Goal: Information Seeking & Learning: Learn about a topic

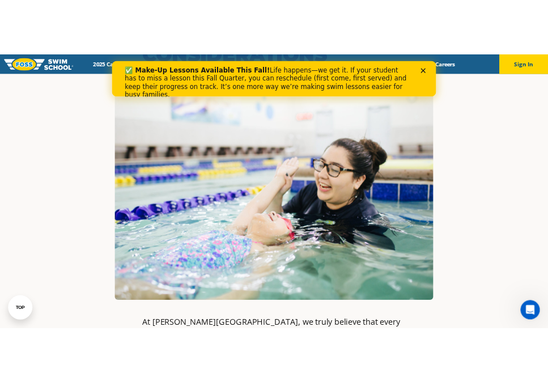
scroll to position [276, 0]
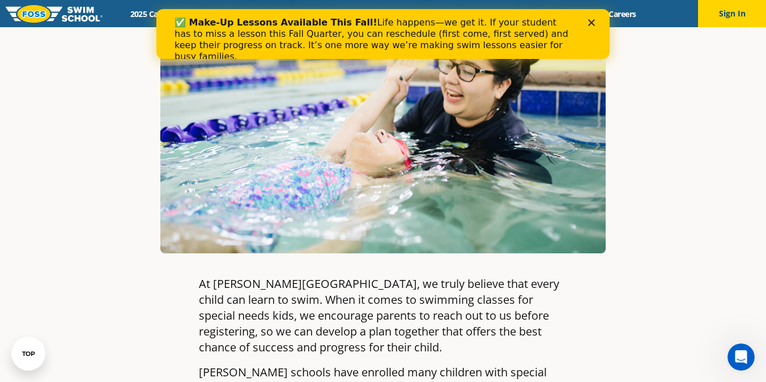
click at [594, 22] on icon "Close" at bounding box center [591, 22] width 7 height 7
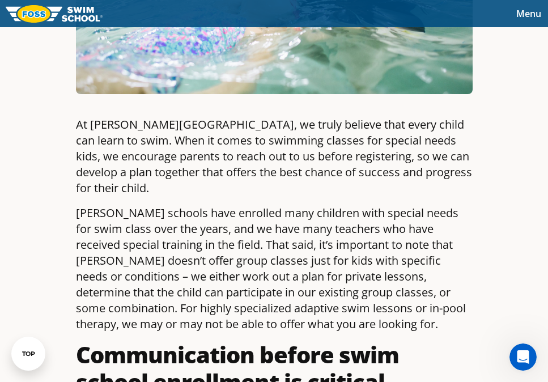
scroll to position [0, 0]
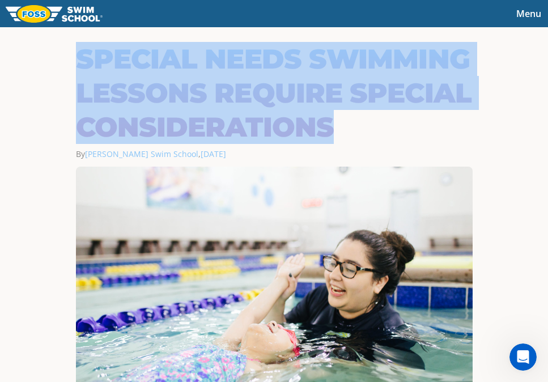
drag, startPoint x: 338, startPoint y: 130, endPoint x: 74, endPoint y: 65, distance: 271.8
copy h1 "Special Needs Swimming Lessons Require Special Considerations"
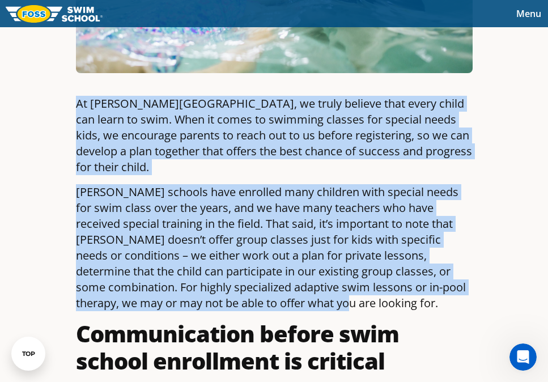
drag, startPoint x: 76, startPoint y: 102, endPoint x: 339, endPoint y: 279, distance: 316.7
copy div "At Foss Swim School, we truly believe that every child can learn to swim. When …"
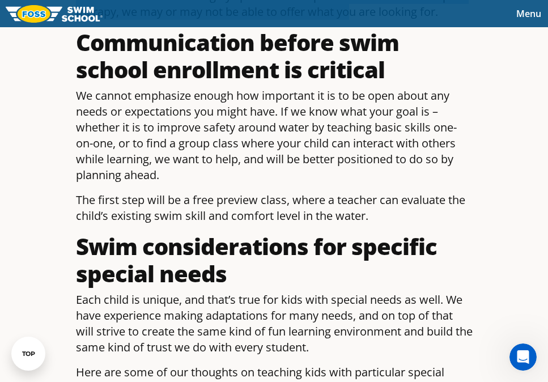
scroll to position [625, 0]
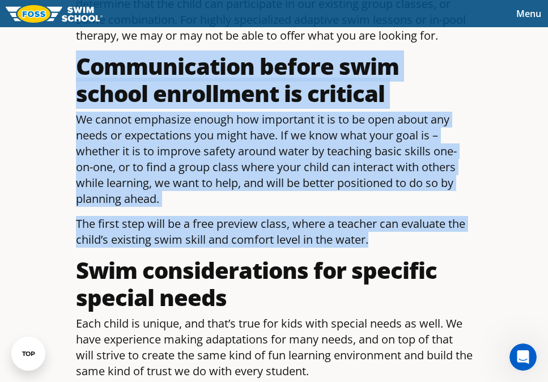
drag, startPoint x: 368, startPoint y: 224, endPoint x: 72, endPoint y: 62, distance: 336.9
copy div "Communication before swim school enrollment is critical We cannot emphasize eno…"
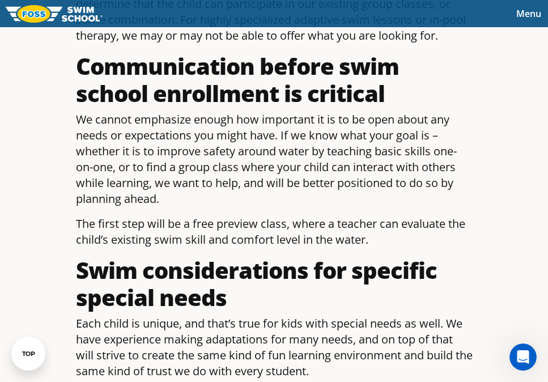
drag, startPoint x: 361, startPoint y: 229, endPoint x: 23, endPoint y: 126, distance: 352.9
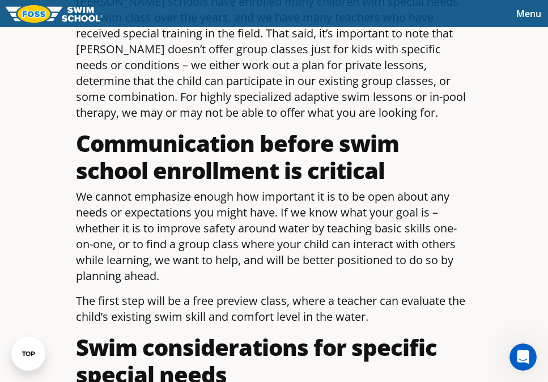
scroll to position [0, 0]
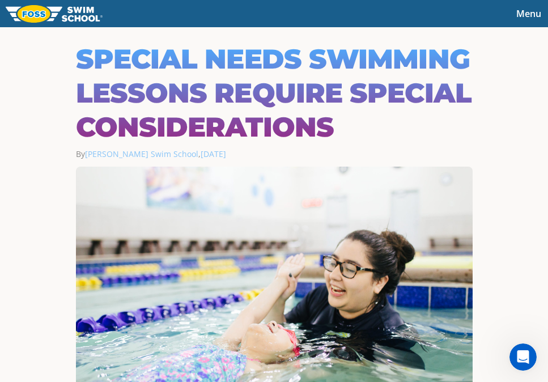
click at [82, 15] on img at bounding box center [54, 14] width 97 height 18
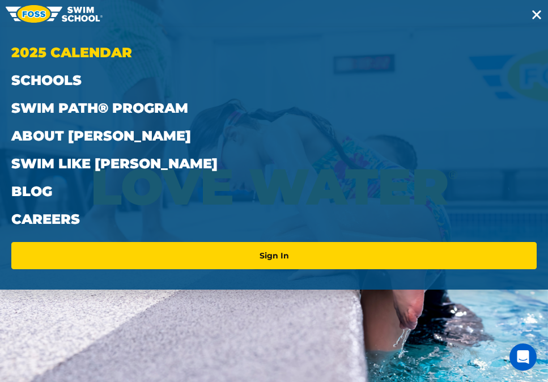
click at [82, 59] on link "2025 Calendar" at bounding box center [273, 53] width 525 height 28
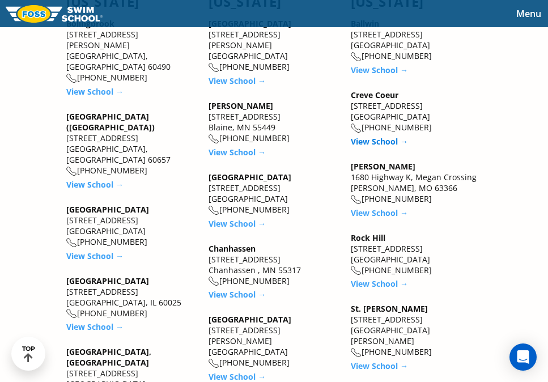
scroll to position [1056, 0]
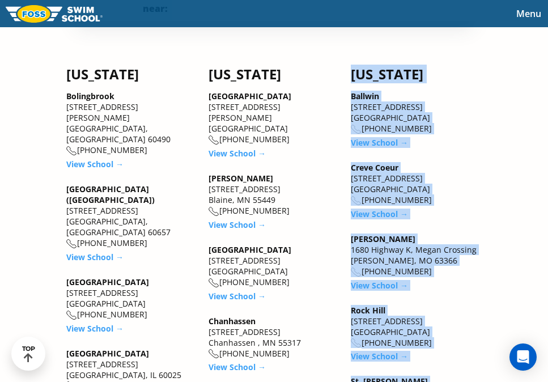
drag, startPoint x: 413, startPoint y: 246, endPoint x: 354, endPoint y: 75, distance: 180.5
click at [354, 75] on div "[US_STATE] Ballwin [STREET_ADDRESS] [PHONE_NUMBER] View School → Creve Coeur [S…" at bounding box center [416, 254] width 131 height 377
copy div "Loremips Dolorsi 43147 Ametconsec Adip Elitsed, DO 18760 (033) 077-7266 Eius Te…"
click at [535, 18] on span "Menu" at bounding box center [528, 13] width 25 height 12
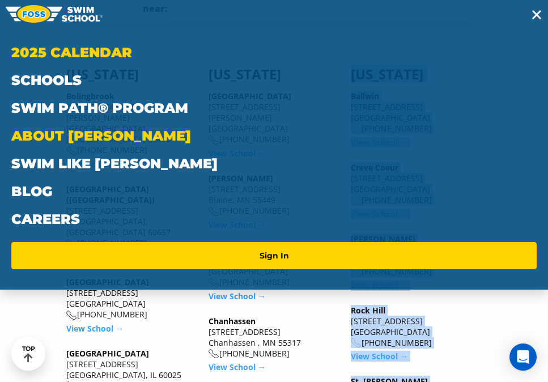
click at [96, 130] on link "About [PERSON_NAME]" at bounding box center [273, 136] width 525 height 28
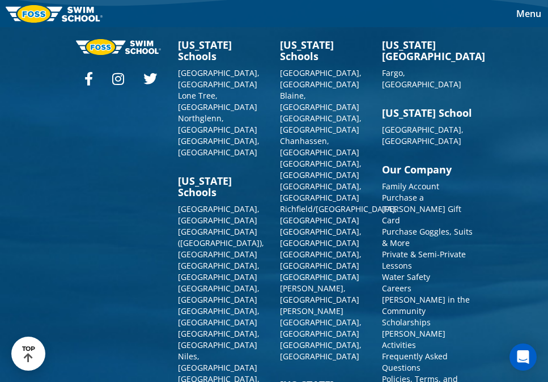
scroll to position [3133, 0]
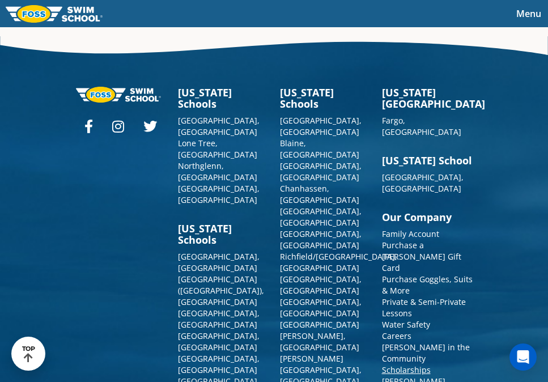
click at [417, 364] on link "Scholarships" at bounding box center [406, 369] width 49 height 11
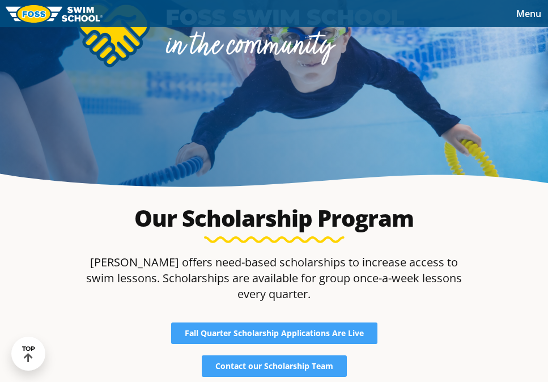
scroll to position [142, 0]
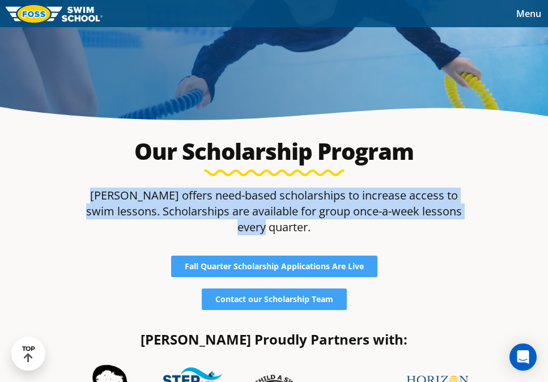
drag, startPoint x: 463, startPoint y: 213, endPoint x: 71, endPoint y: 195, distance: 392.3
click at [71, 195] on div "Our Scholarship Program [PERSON_NAME] offers need-based scholarships to increas…" at bounding box center [274, 238] width 408 height 225
copy p "[PERSON_NAME] offers need-based scholarships to increase access to swim lessons…"
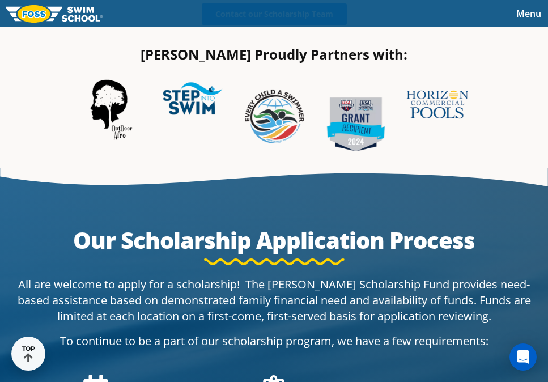
scroll to position [0, 0]
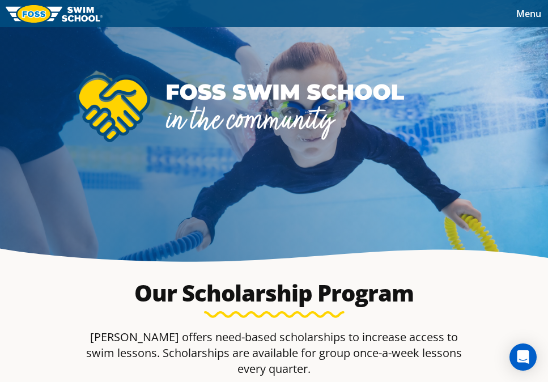
click at [521, 14] on span "Menu" at bounding box center [528, 13] width 25 height 12
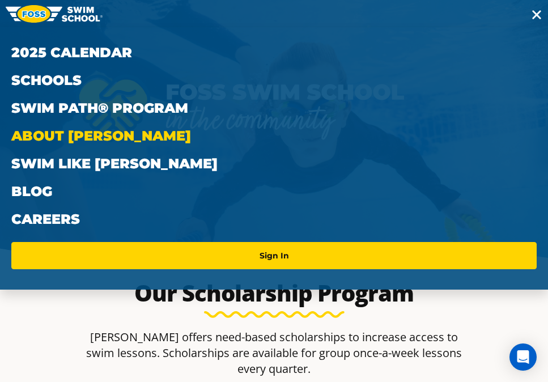
click at [91, 134] on link "About [PERSON_NAME]" at bounding box center [273, 136] width 525 height 28
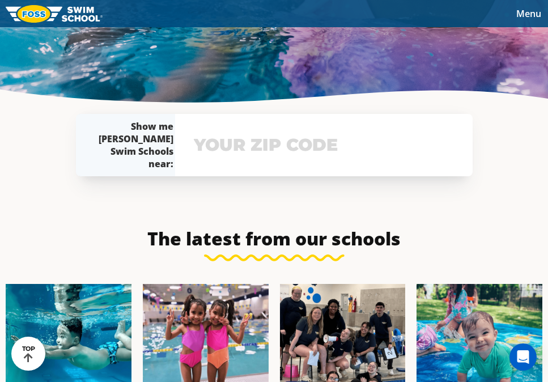
scroll to position [3057, 0]
